Goal: Task Accomplishment & Management: Manage account settings

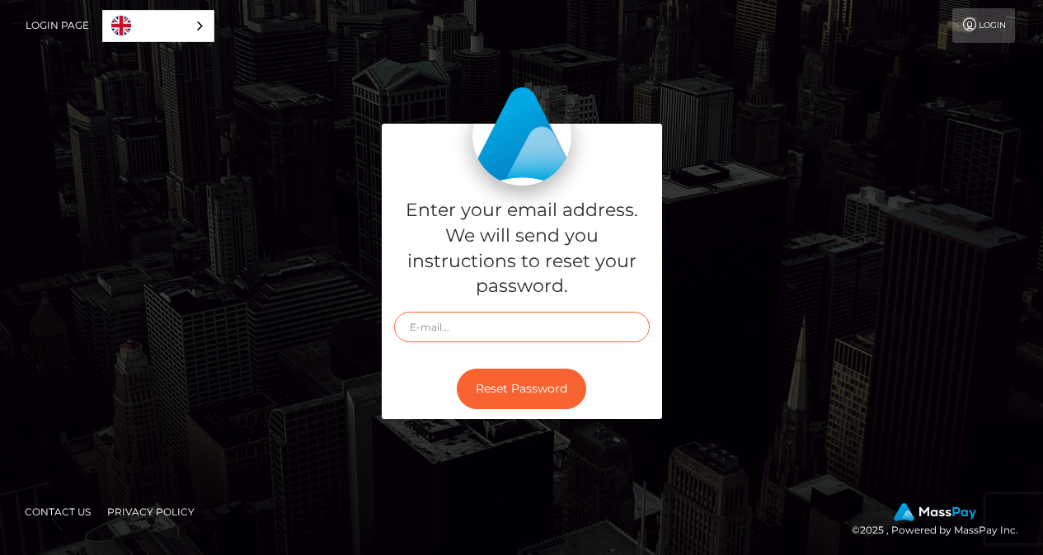
click at [537, 327] on input "text" at bounding box center [522, 327] width 256 height 31
type input "[EMAIL_ADDRESS][DOMAIN_NAME]"
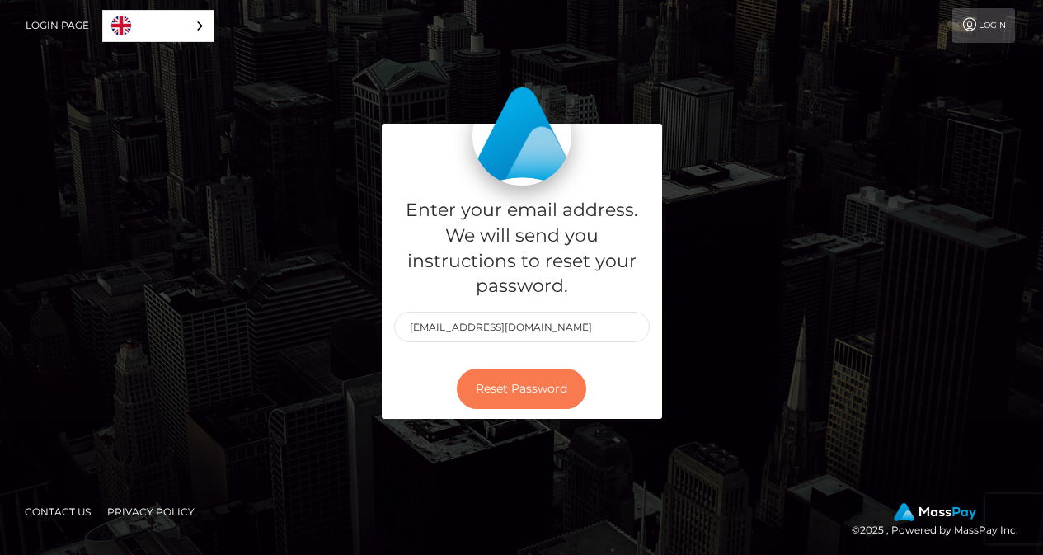
click at [539, 387] on button "Reset Password" at bounding box center [522, 389] width 130 height 40
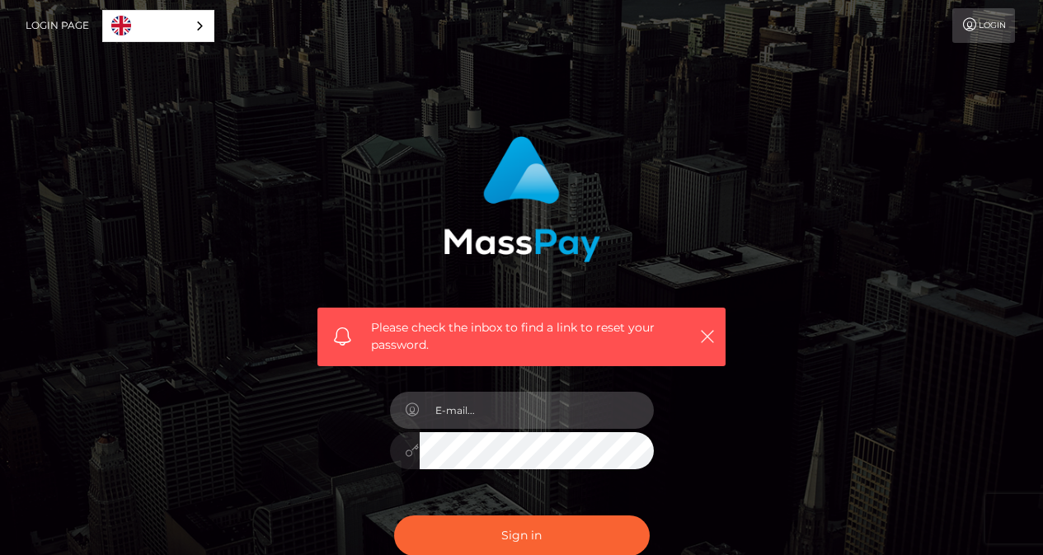
click at [538, 419] on input "email" at bounding box center [537, 410] width 234 height 37
type input "[EMAIL_ADDRESS][DOMAIN_NAME]"
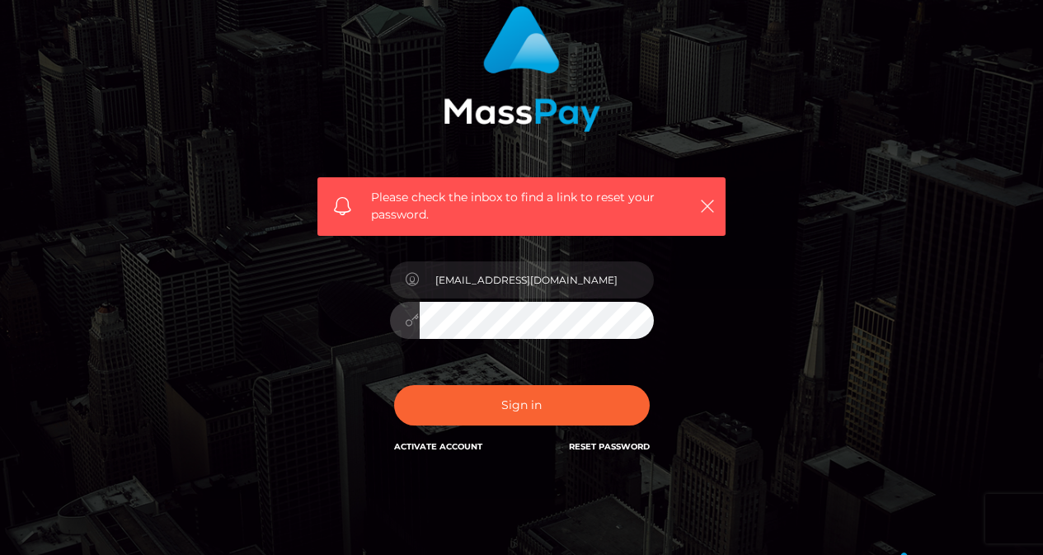
scroll to position [165, 0]
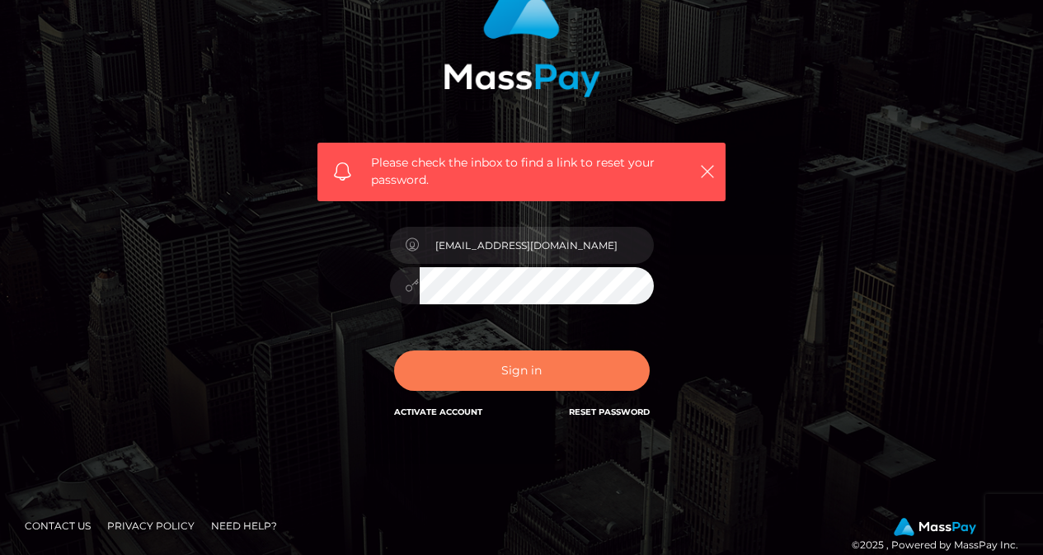
click at [511, 379] on button "Sign in" at bounding box center [522, 371] width 256 height 40
